Goal: Submit feedback/report problem

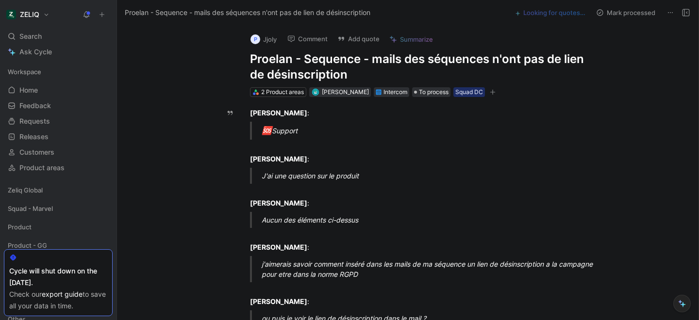
click at [284, 59] on h1 "Proelan - Sequence - mails des séquences n'ont pas de lien de désinscription" at bounding box center [418, 66] width 336 height 31
copy h1 "Proelan - Sequence - mails des séquences n'ont pas de lien de désinscription"
click at [360, 35] on button "Add quote" at bounding box center [358, 39] width 51 height 14
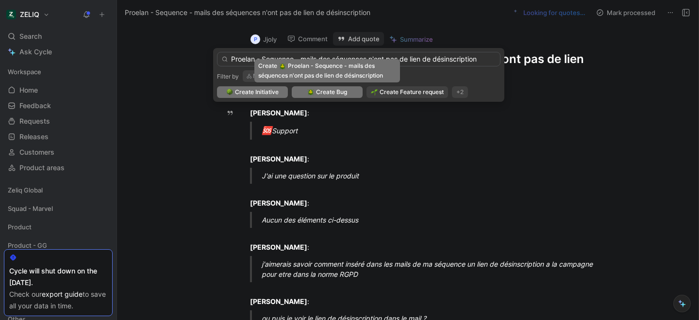
type input "Proelan - Sequence - mails des séquences n'ont pas de lien de désinscription"
click at [331, 95] on span "Create Bug" at bounding box center [331, 92] width 31 height 10
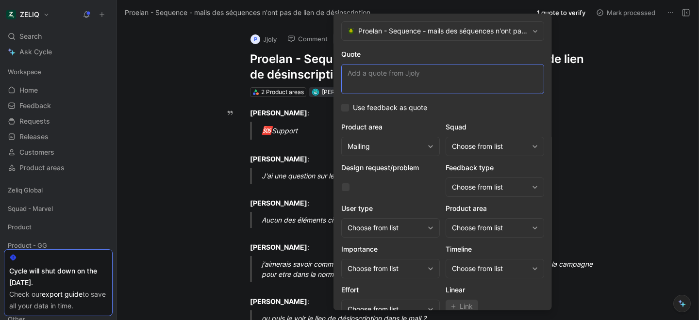
paste textarea "le lien se mets automatiquement quand la séquence est lancée ? car avant on ne …"
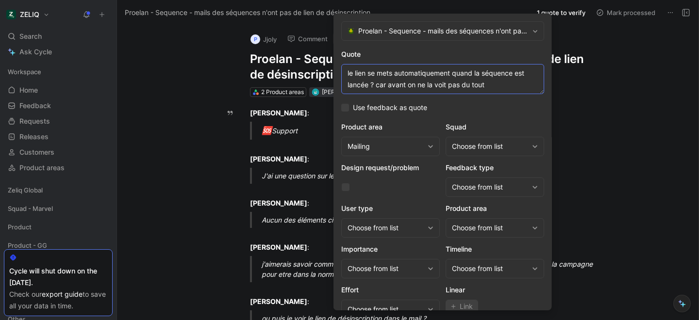
type textarea "le lien se mets automatiquement quand la séquence est lancée ? car avant on ne …"
click at [484, 143] on div "Choose from list" at bounding box center [490, 147] width 76 height 12
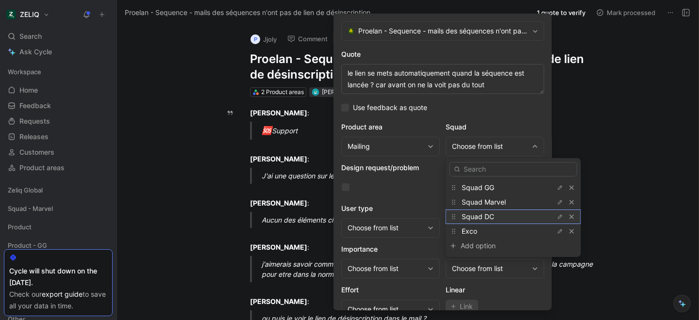
click at [486, 213] on span "Squad DC" at bounding box center [478, 217] width 33 height 8
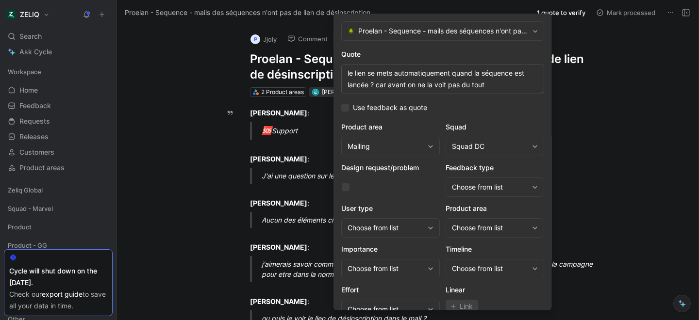
scroll to position [40, 0]
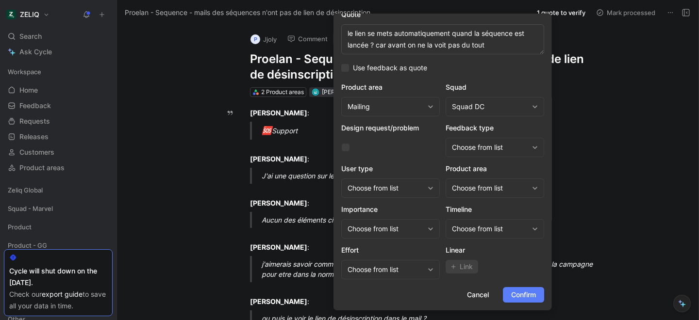
click at [523, 292] on span "Confirm" at bounding box center [523, 295] width 25 height 12
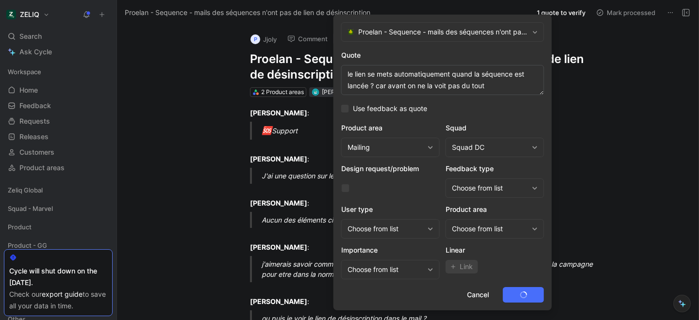
scroll to position [0, 0]
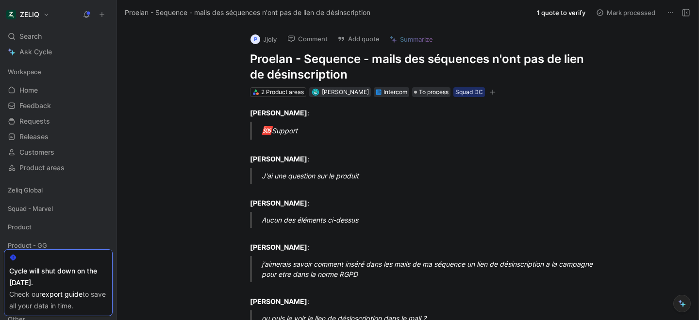
click at [341, 61] on h1 "Proelan - Sequence - mails des séquences n'ont pas de lien de désinscription" at bounding box center [418, 66] width 336 height 31
copy h1 "Proelan - Sequence - mails des séquences n'ont pas de lien de désinscription"
click at [52, 35] on div "Search ⌘ K" at bounding box center [58, 36] width 109 height 15
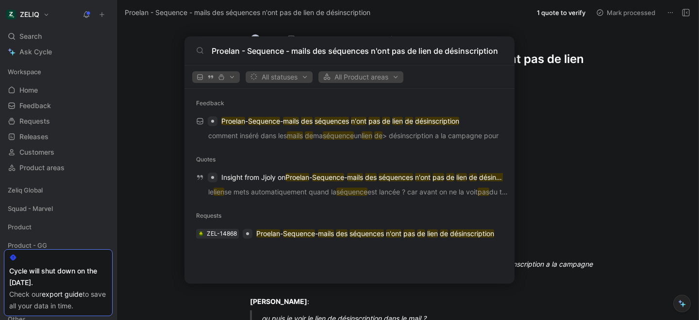
type input "Proelan - Sequence - mails des séquences n'ont pas de lien de désinscription"
click at [252, 234] on div "ZEL-14868 Proelan - Sequence - mails des séquences n'ont pas de lien de désinsc…" at bounding box center [349, 233] width 316 height 17
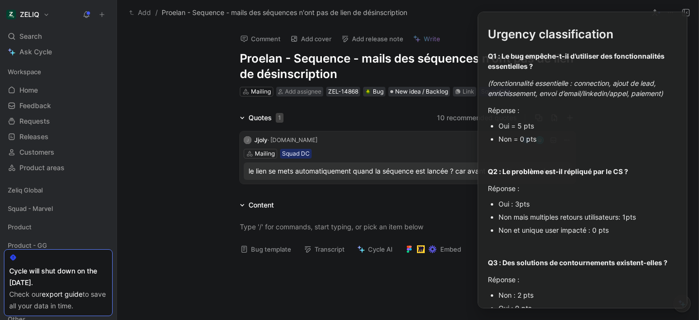
click at [249, 258] on div "Bug template Transcript Cycle AI Embed" at bounding box center [407, 253] width 373 height 20
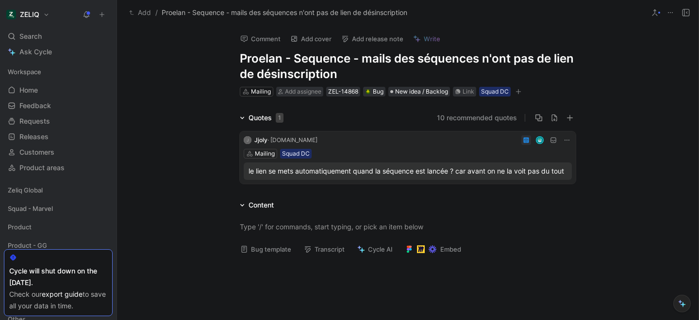
click at [249, 246] on button "Bug template" at bounding box center [266, 250] width 60 height 14
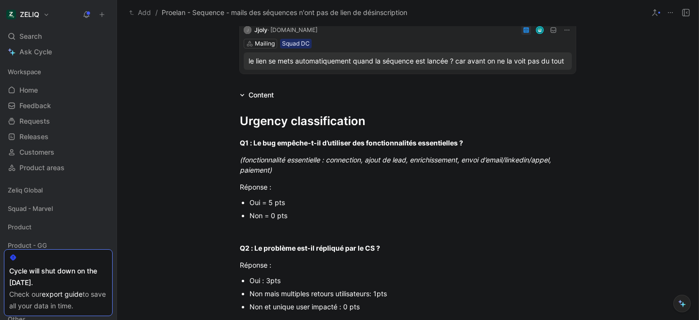
scroll to position [111, 0]
click at [277, 219] on p "Non = 0 pts" at bounding box center [412, 214] width 326 height 13
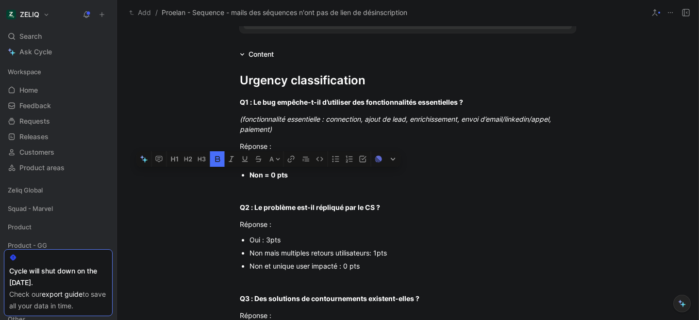
scroll to position [159, 0]
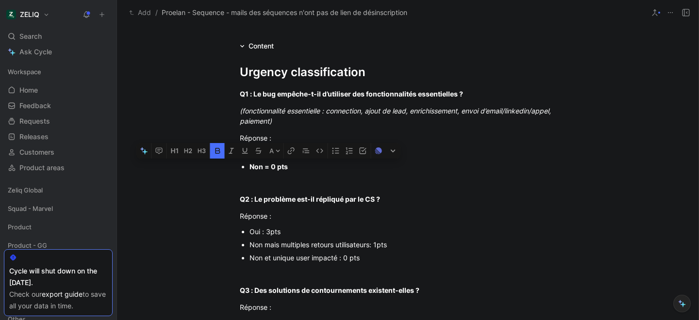
click at [275, 231] on div "Oui : 3pts" at bounding box center [412, 232] width 326 height 10
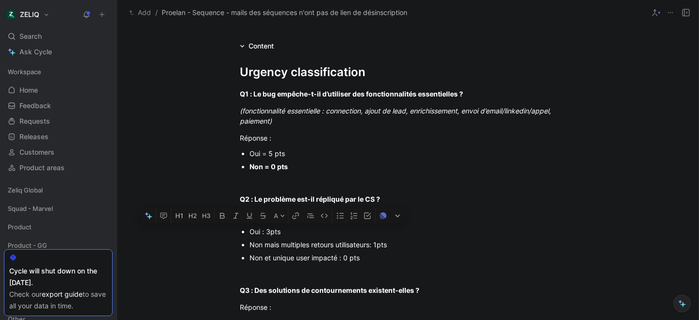
click at [275, 231] on div "Oui : 3pts" at bounding box center [412, 232] width 326 height 10
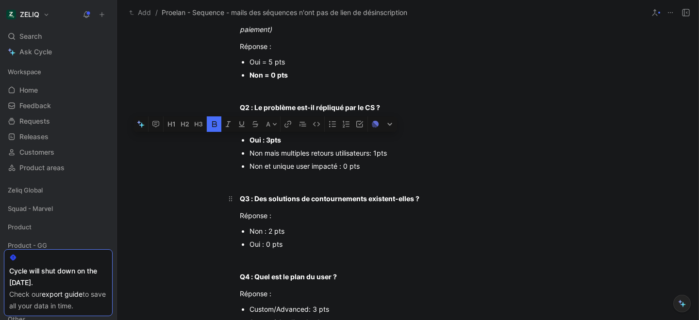
scroll to position [252, 0]
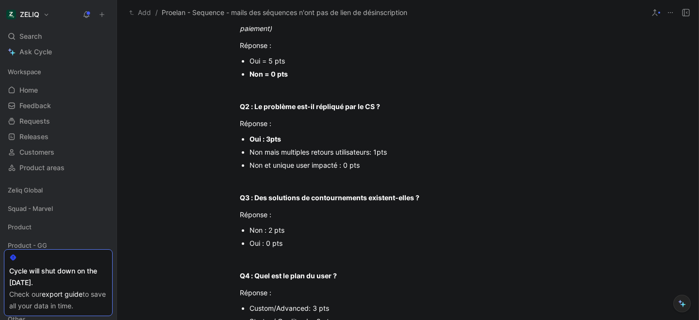
click at [269, 231] on div "Non : 2 pts" at bounding box center [412, 230] width 326 height 10
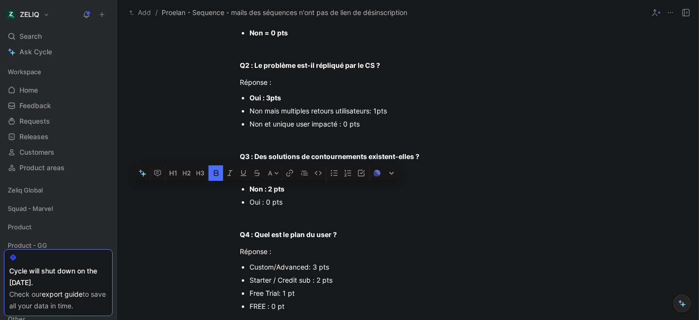
scroll to position [295, 0]
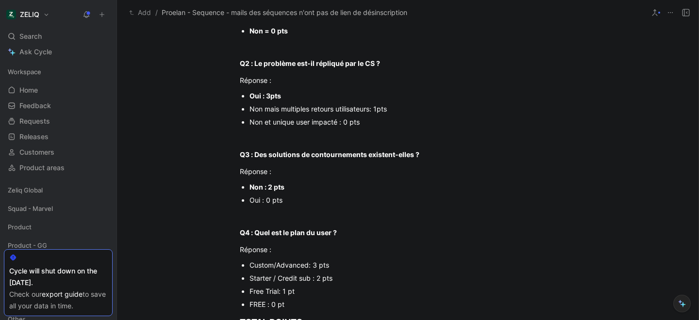
click at [296, 278] on div "Starter / Credit sub : 2 pts" at bounding box center [412, 278] width 326 height 10
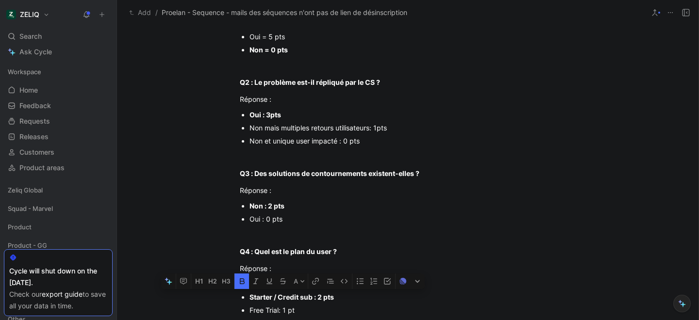
scroll to position [275, 0]
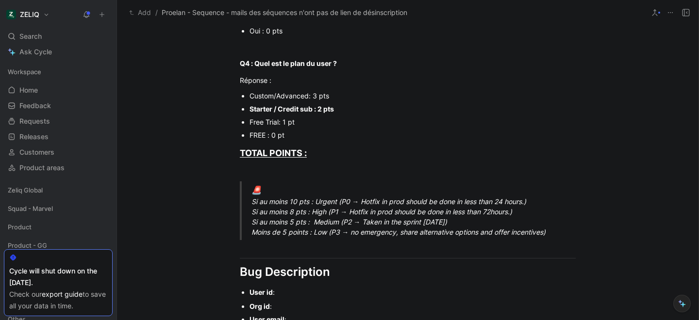
scroll to position [470, 0]
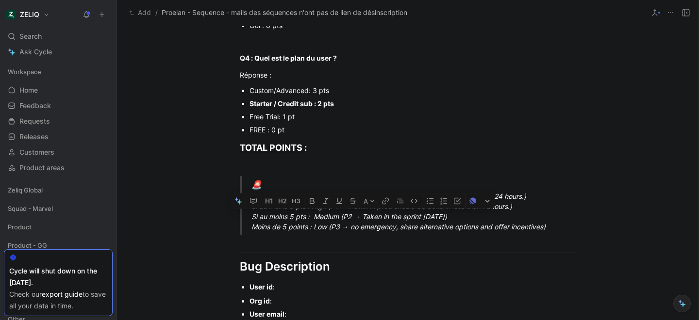
drag, startPoint x: 253, startPoint y: 217, endPoint x: 476, endPoint y: 218, distance: 222.8
click at [476, 218] on div "🚨 Si au moins 10 pts : Urgent (P0 → Hotfix in prod should be done in less than …" at bounding box center [419, 205] width 336 height 53
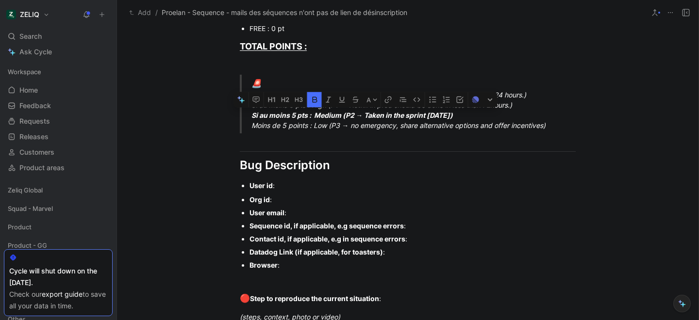
scroll to position [574, 0]
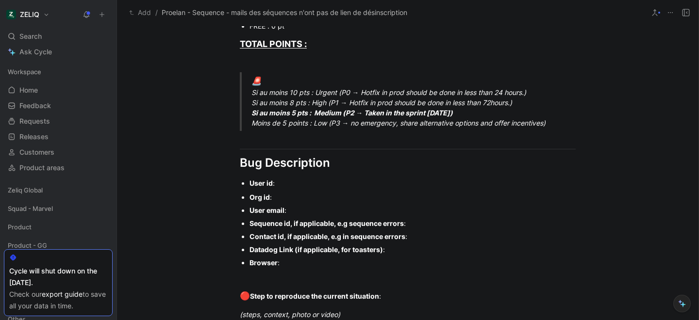
click at [279, 186] on div "User id :" at bounding box center [412, 183] width 326 height 10
click at [290, 197] on div "Org id :" at bounding box center [412, 197] width 326 height 10
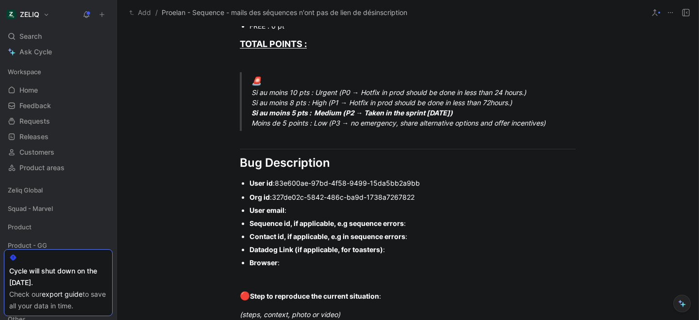
click at [303, 213] on div "User email :" at bounding box center [412, 210] width 326 height 10
click at [429, 224] on div "Sequence id, if applicable, e.g sequence errors :" at bounding box center [412, 223] width 326 height 10
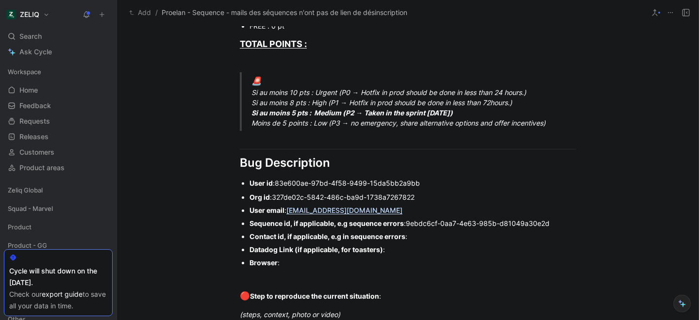
click at [420, 242] on p "Contact id, if applicable, e.g in sequence errors :" at bounding box center [412, 236] width 326 height 13
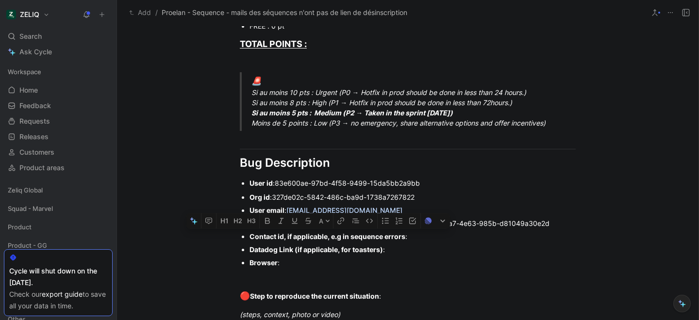
drag, startPoint x: 402, startPoint y: 249, endPoint x: 221, endPoint y: 239, distance: 180.8
click at [221, 239] on ul "Org id : 327de02c-5842-486c-ba9d-1738a7267822 User email : [EMAIL_ADDRESS][DOMA…" at bounding box center [407, 230] width 373 height 79
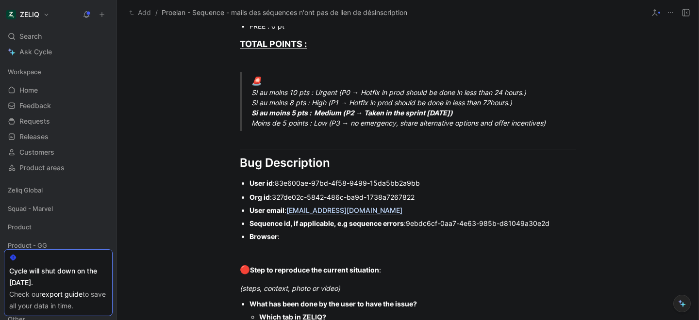
click at [301, 236] on div "Browser :" at bounding box center [412, 237] width 326 height 10
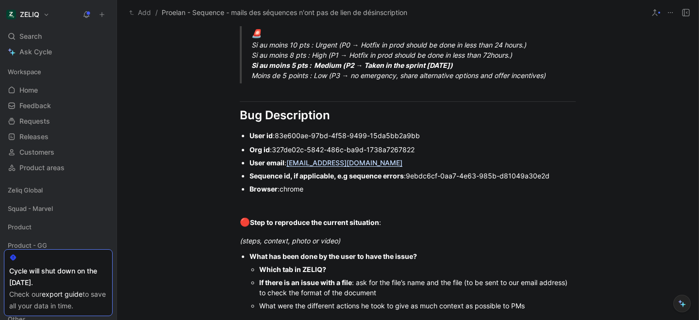
scroll to position [624, 0]
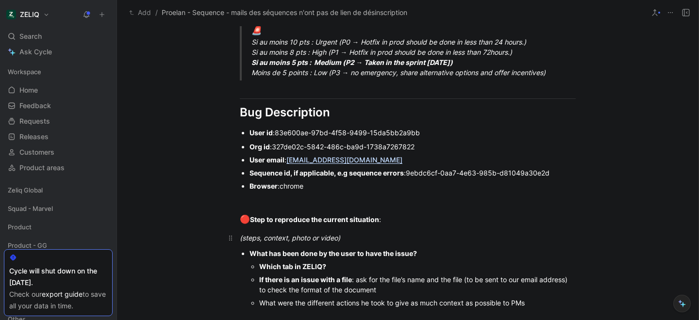
click at [352, 242] on div "(steps, context, photo or video)" at bounding box center [408, 238] width 336 height 10
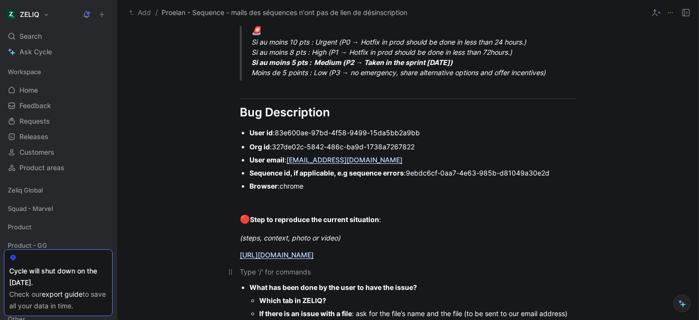
click at [282, 275] on div at bounding box center [408, 272] width 336 height 10
paste div
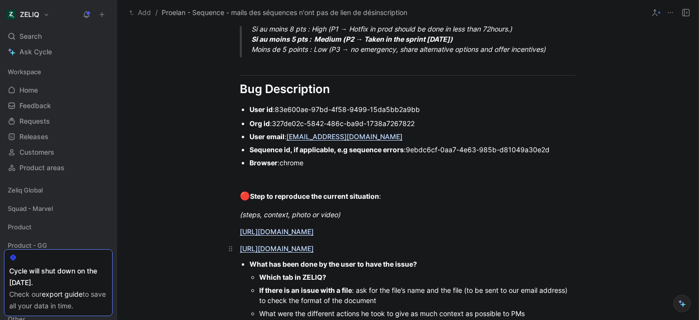
scroll to position [677, 0]
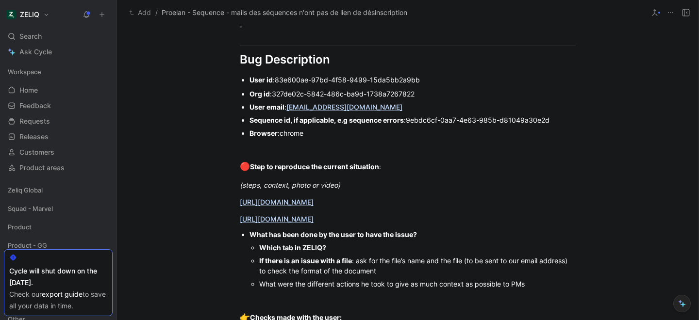
click at [337, 248] on div "Which tab in ZELIQ?" at bounding box center [417, 248] width 316 height 10
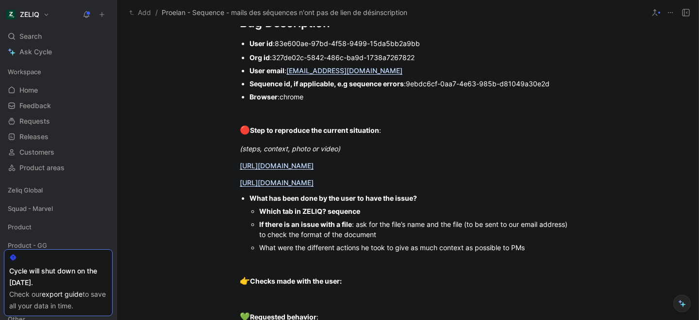
scroll to position [730, 0]
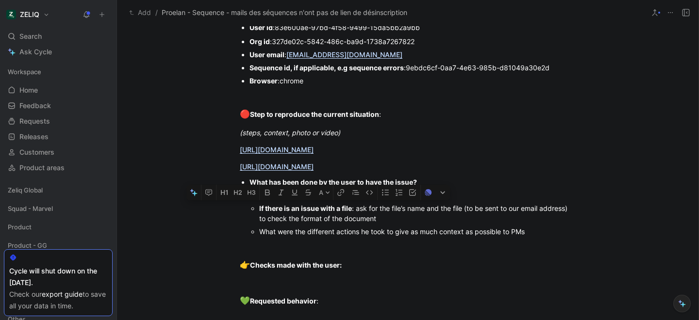
drag, startPoint x: 382, startPoint y: 219, endPoint x: 257, endPoint y: 207, distance: 125.8
click at [257, 207] on ul "Which tab in ZELIQ? sequence If there is an issue with a file : ask for the fil…" at bounding box center [412, 214] width 326 height 50
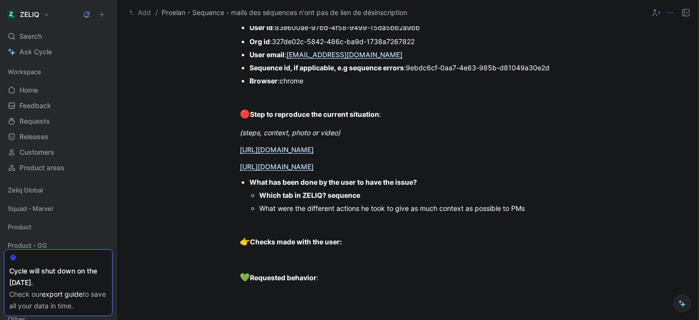
click at [549, 206] on div "What were the different actions he took to give as much context as possible to …" at bounding box center [417, 208] width 316 height 10
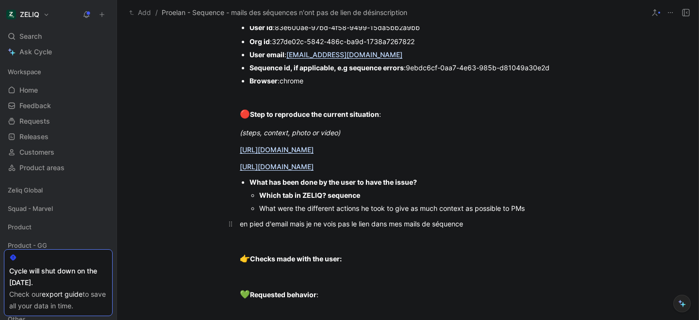
click at [240, 225] on div "en pied d'email mais je ne vois pas le lien dans mes mails de séquence" at bounding box center [408, 224] width 336 height 10
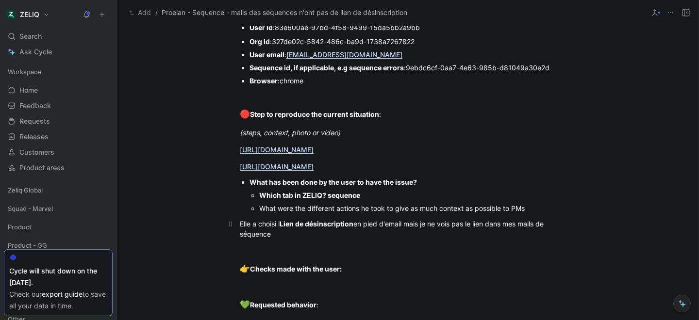
click at [280, 225] on div "Elle a choisi l Lien de désinscription en pied d'email mais je ne vois pas le l…" at bounding box center [408, 229] width 336 height 20
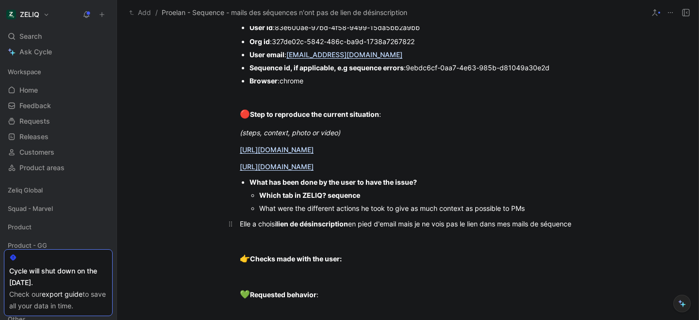
click at [348, 224] on span "lien de désinscription" at bounding box center [312, 224] width 72 height 8
drag, startPoint x: 278, startPoint y: 225, endPoint x: 351, endPoint y: 227, distance: 72.8
click at [351, 227] on div "Elle a choisi lien de désinscription en pied d'email mais je ne vois pas le lie…" at bounding box center [408, 224] width 336 height 10
click at [264, 202] on icon "button" at bounding box center [264, 198] width 8 height 8
click at [264, 202] on icon "button" at bounding box center [263, 198] width 8 height 8
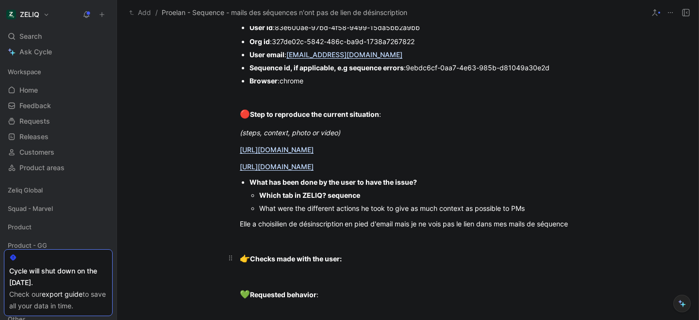
click at [344, 261] on div "👉 Checks made with the user:" at bounding box center [408, 259] width 336 height 13
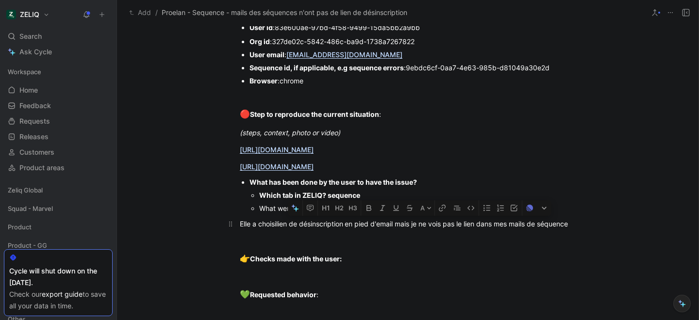
click at [417, 224] on div "Elle a choisi lien de désinscription en pied d'email mais je ne vois pas le lie…" at bounding box center [408, 224] width 336 height 10
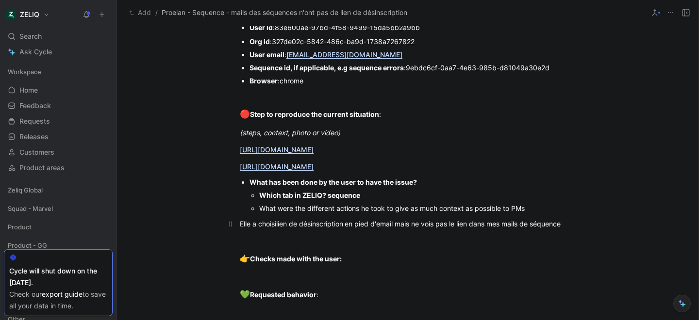
click at [496, 223] on div "Elle a choisi lien de désinscription en pied d'email mais ne vois pas le lien d…" at bounding box center [408, 224] width 336 height 10
click at [399, 224] on div "Elle a choisi lien de désinscription en pied d'email mais ne vois pas le lien d…" at bounding box center [408, 224] width 336 height 10
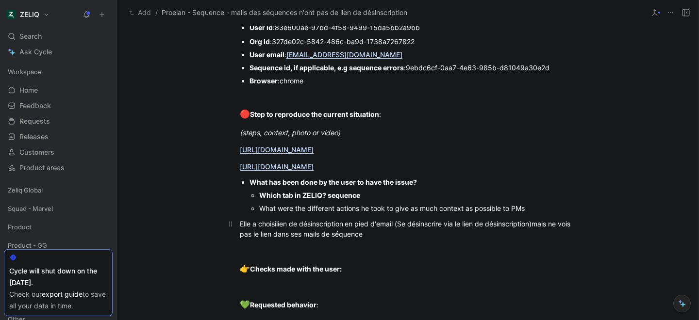
click at [391, 236] on div "Elle a choisi lien de désinscription en pied d'email ( Se désinscrire via le li…" at bounding box center [408, 229] width 336 height 20
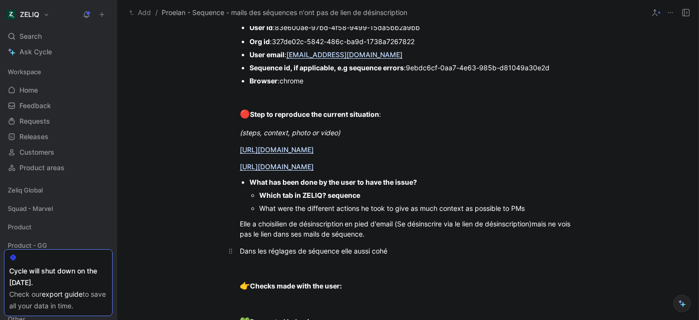
click at [380, 256] on div "Dans les réglages de séquence elle aussi cohé" at bounding box center [408, 251] width 336 height 10
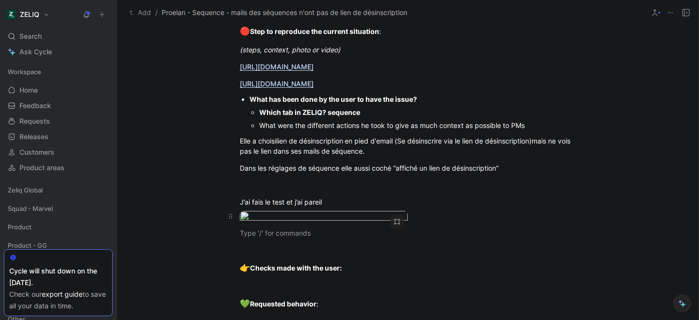
scroll to position [818, 0]
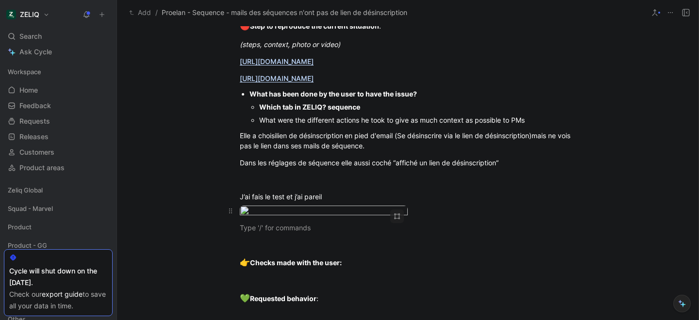
click at [426, 219] on div at bounding box center [408, 212] width 336 height 13
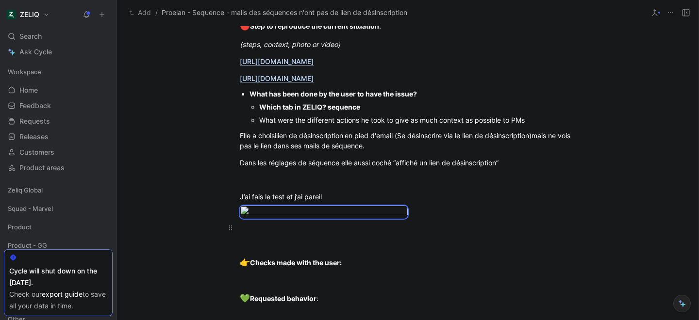
click at [271, 233] on div at bounding box center [408, 228] width 336 height 10
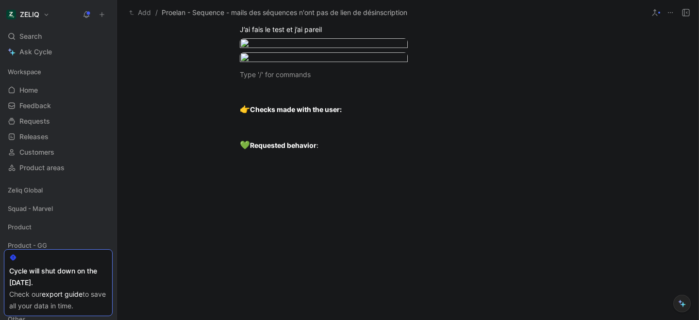
scroll to position [989, 0]
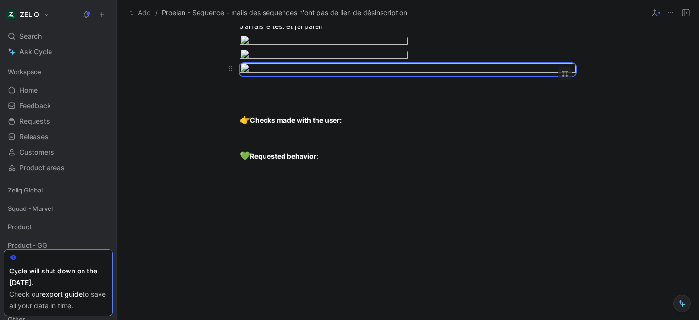
click at [247, 199] on body "ZELIQ Search ⌘ K Ask Cycle Workspace Home G then H Feedback G then F Requests G…" at bounding box center [349, 160] width 699 height 320
click at [249, 197] on img at bounding box center [408, 198] width 336 height 13
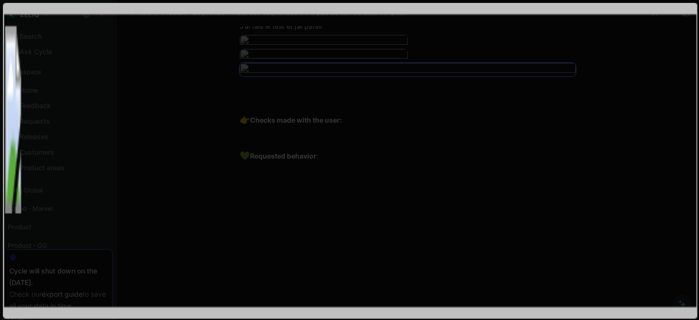
click at [249, 197] on img at bounding box center [350, 160] width 694 height 316
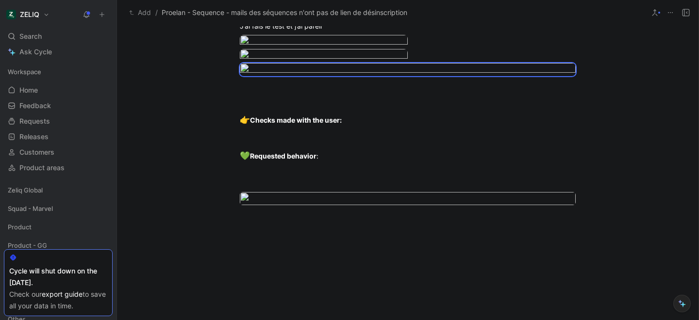
click at [249, 197] on body "ZELIQ Search ⌘ K Ask Cycle Workspace Home G then H Feedback G then F Requests G…" at bounding box center [349, 160] width 699 height 320
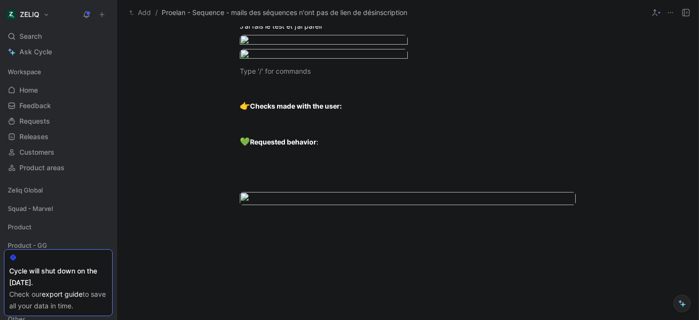
click at [476, 128] on div at bounding box center [349, 160] width 699 height 320
click at [266, 221] on div at bounding box center [349, 160] width 699 height 320
click at [247, 198] on img at bounding box center [408, 198] width 336 height 13
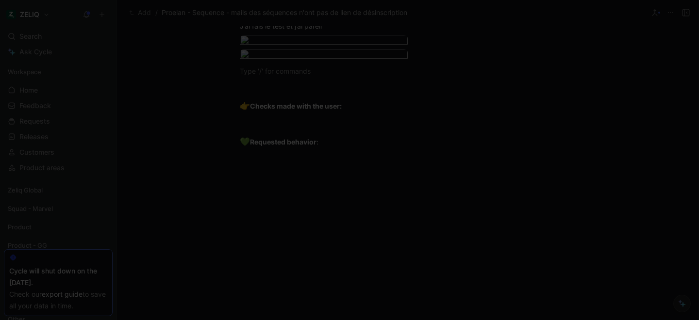
click at [252, 320] on div at bounding box center [349, 320] width 699 height 0
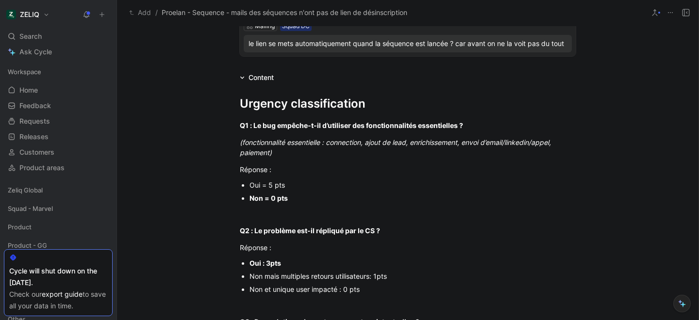
scroll to position [0, 0]
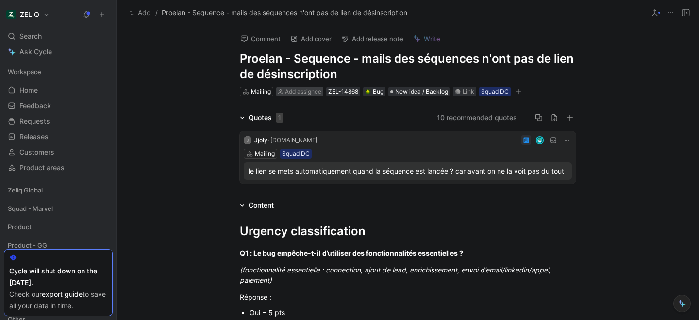
click at [305, 91] on span "Add assignee" at bounding box center [303, 91] width 36 height 7
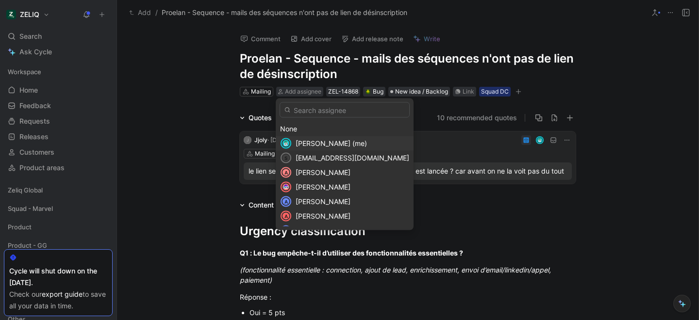
click at [319, 144] on span "[PERSON_NAME] (me)" at bounding box center [331, 143] width 71 height 8
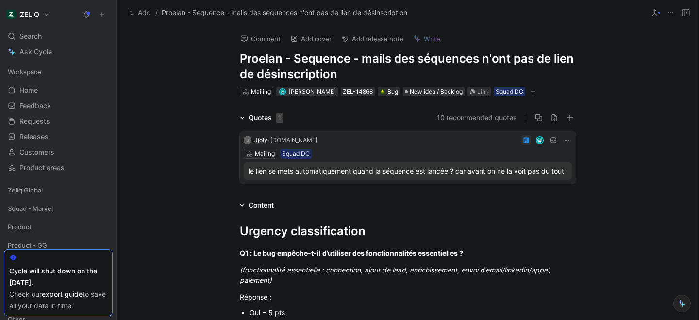
click at [530, 92] on icon "button" at bounding box center [533, 92] width 6 height 6
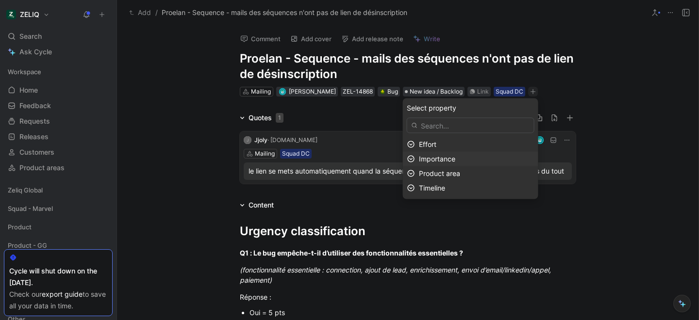
click at [445, 158] on span "Importance" at bounding box center [437, 159] width 36 height 8
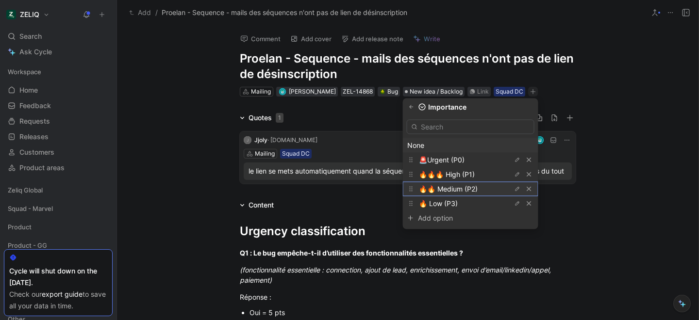
click at [455, 192] on span "🔥🔥 Medium (P2)" at bounding box center [448, 189] width 59 height 8
